Goal: Consume media (video, audio)

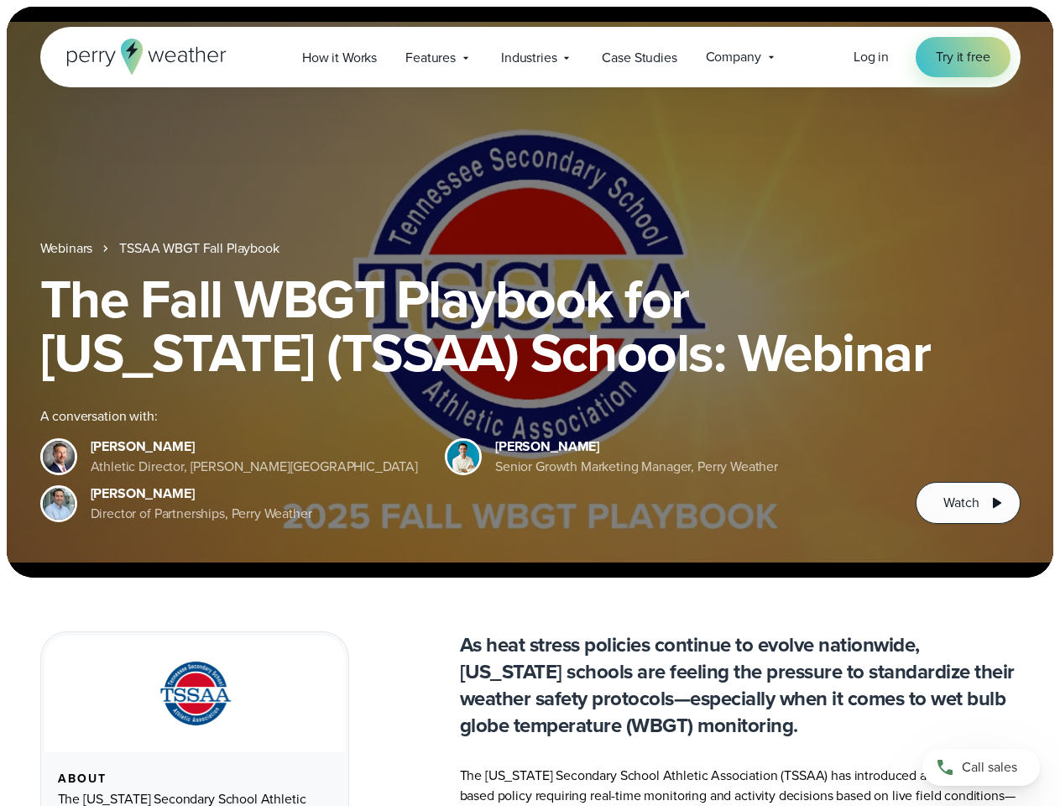
click at [530, 403] on div "The Fall WBGT Playbook for [US_STATE] (TSSAA) Schools: Webinar A conversation w…" at bounding box center [530, 398] width 980 height 252
click at [530, 57] on span "Industries" at bounding box center [528, 58] width 55 height 20
click at [530, 292] on h1 "The Fall WBGT Playbook for [US_STATE] (TSSAA) Schools: Webinar" at bounding box center [530, 325] width 980 height 107
click at [201, 248] on link "TSSAA WBGT Fall Playbook" at bounding box center [198, 248] width 159 height 20
click at [968, 503] on span "Watch" at bounding box center [960, 503] width 35 height 20
